Goal: Navigation & Orientation: Find specific page/section

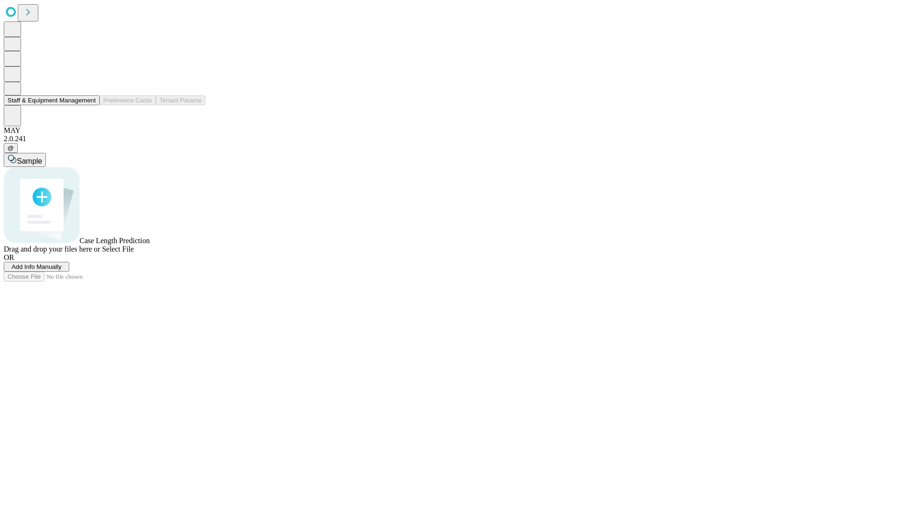
click at [89, 105] on button "Staff & Equipment Management" at bounding box center [52, 100] width 96 height 10
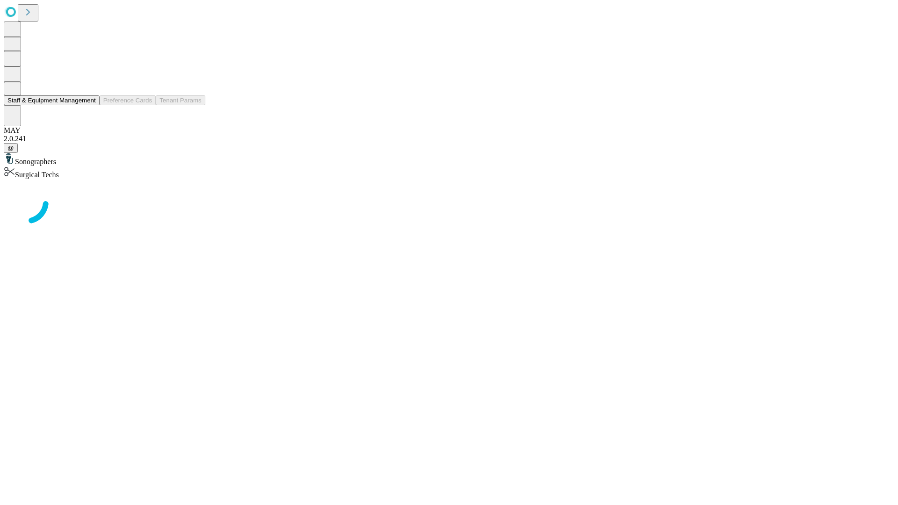
click at [89, 105] on button "Staff & Equipment Management" at bounding box center [52, 100] width 96 height 10
